Goal: Task Accomplishment & Management: Manage account settings

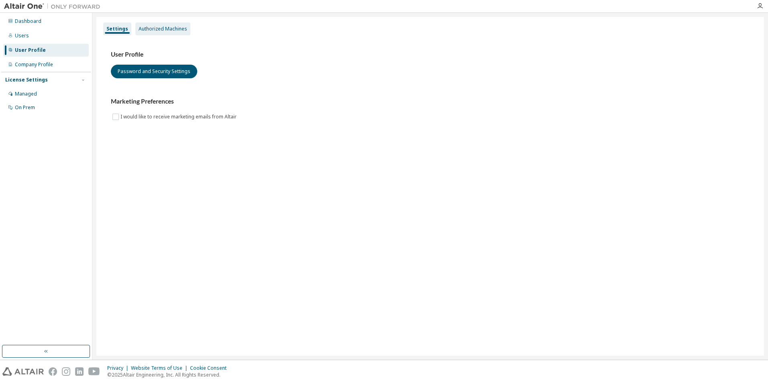
click at [162, 31] on div "Authorized Machines" at bounding box center [163, 29] width 49 height 6
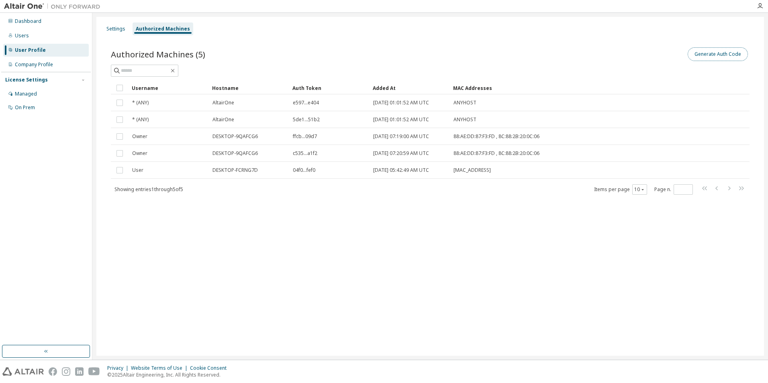
click at [733, 55] on button "Generate Auth Code" at bounding box center [717, 54] width 60 height 14
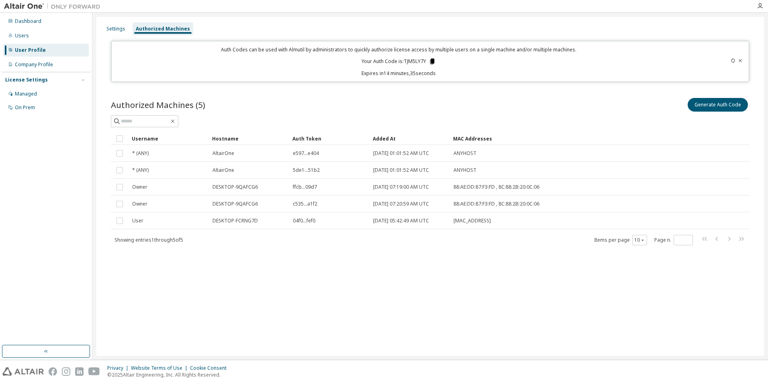
click at [431, 62] on icon at bounding box center [432, 62] width 4 height 6
